Goal: Information Seeking & Learning: Learn about a topic

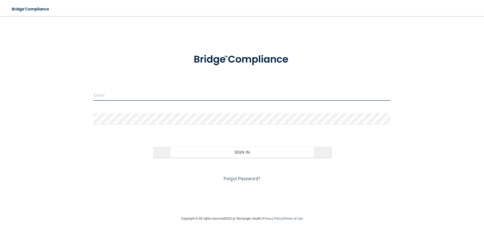
type input "[EMAIL_ADDRESS][DOMAIN_NAME]"
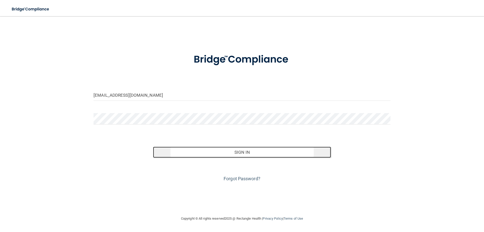
click at [256, 148] on button "Sign In" at bounding box center [242, 151] width 178 height 11
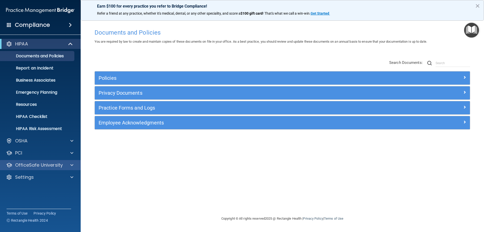
click at [66, 162] on div "OfficeSafe University" at bounding box center [40, 165] width 81 height 10
click at [73, 163] on span at bounding box center [71, 165] width 3 height 6
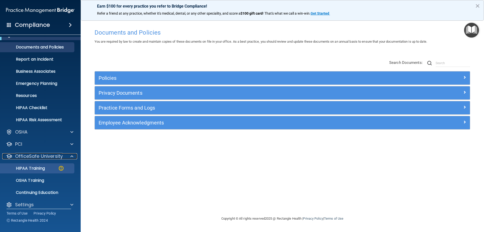
scroll to position [14, 0]
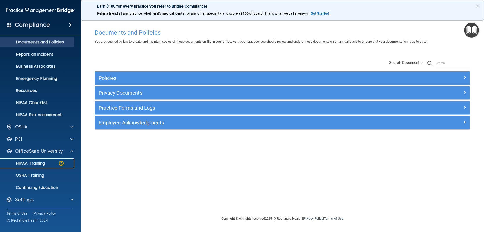
click at [35, 163] on p "HIPAA Training" at bounding box center [24, 162] width 42 height 5
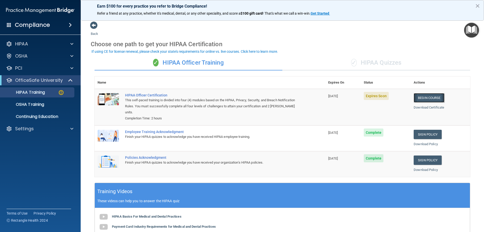
click at [417, 95] on link "Begin Course" at bounding box center [428, 97] width 31 height 9
